Goal: Find specific page/section: Find specific page/section

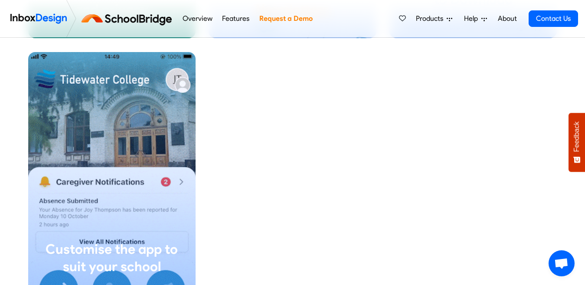
scroll to position [1850, 0]
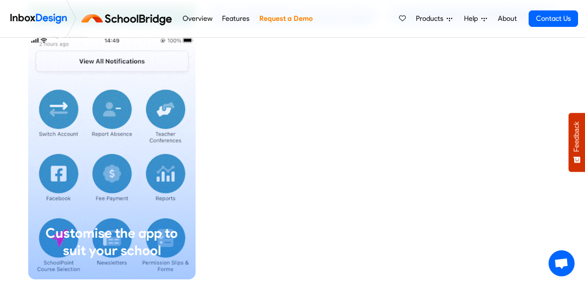
drag, startPoint x: 558, startPoint y: 240, endPoint x: 557, endPoint y: 248, distance: 7.4
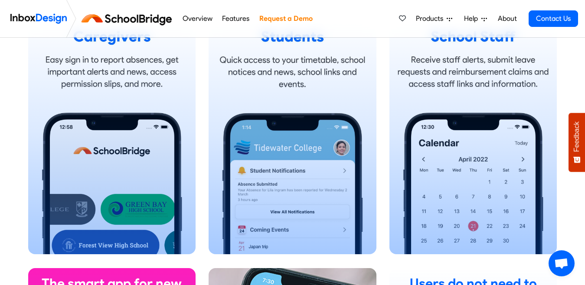
scroll to position [614, 0]
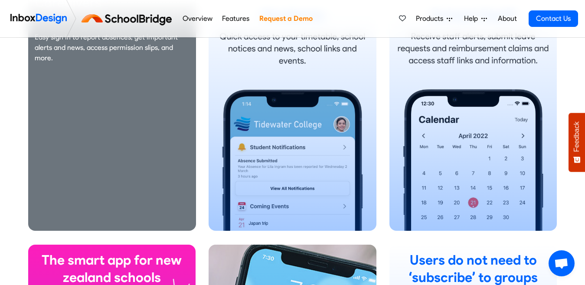
click at [67, 186] on div "Caregivers Easy sign in to report absences, get important alerts and news, acce…" at bounding box center [112, 108] width 168 height 243
click at [96, 147] on div "Caregivers Easy sign in to report absences, get important alerts and news, acce…" at bounding box center [112, 108] width 168 height 243
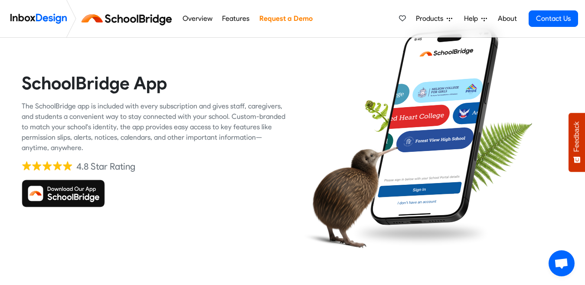
scroll to position [0, 0]
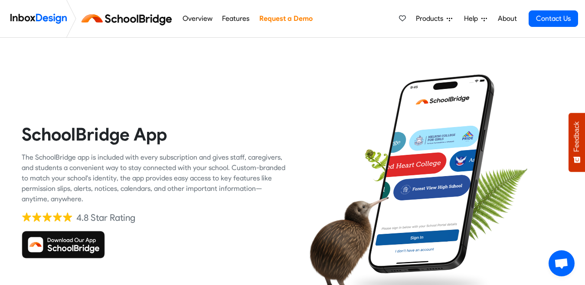
click at [67, 240] on img at bounding box center [63, 245] width 83 height 28
